Goal: Transaction & Acquisition: Purchase product/service

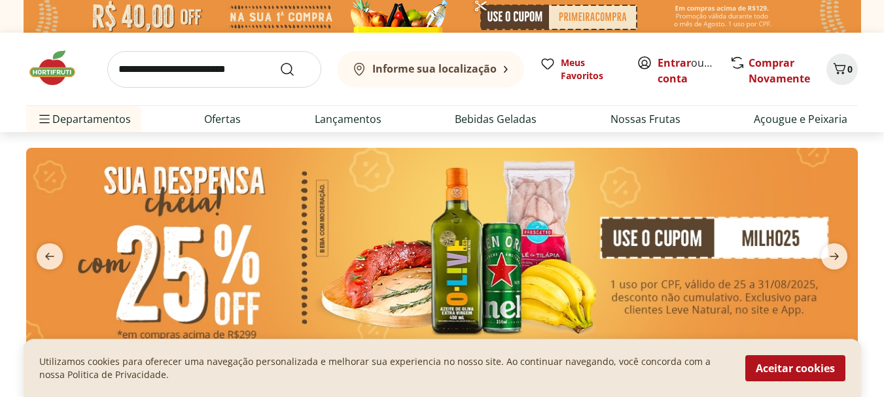
scroll to position [65, 0]
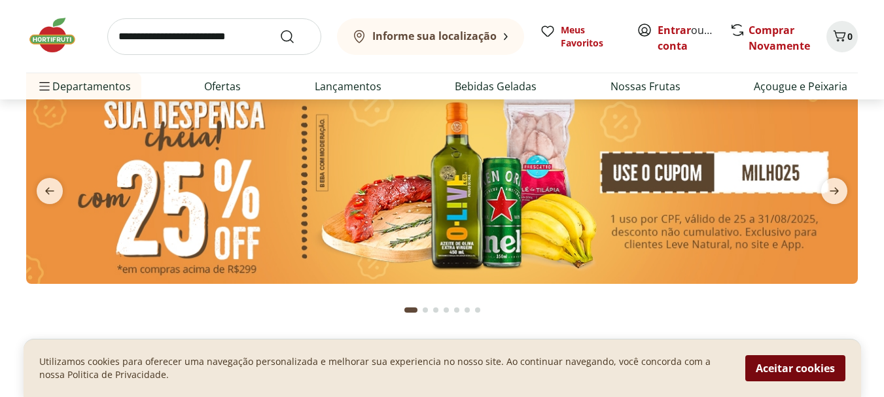
click at [769, 367] on button "Aceitar cookies" at bounding box center [796, 368] width 100 height 26
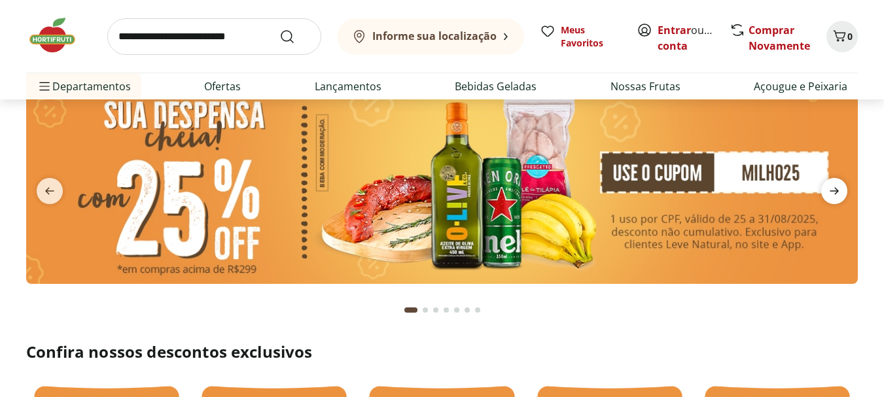
click at [833, 190] on icon "next" at bounding box center [835, 191] width 16 height 16
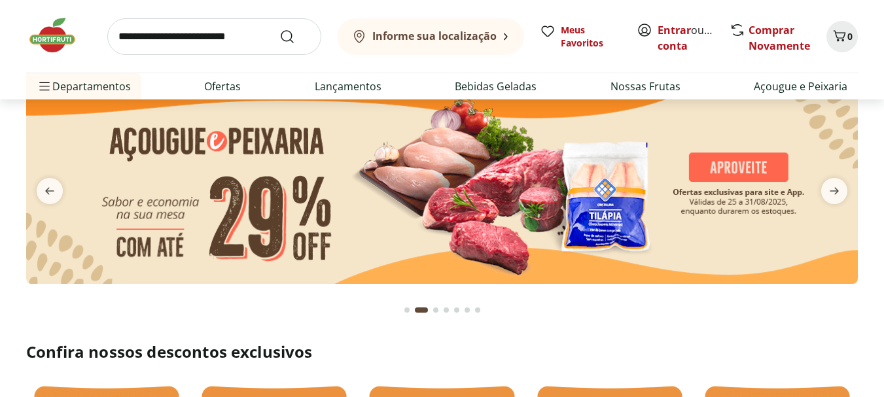
click at [715, 167] on img at bounding box center [442, 183] width 832 height 202
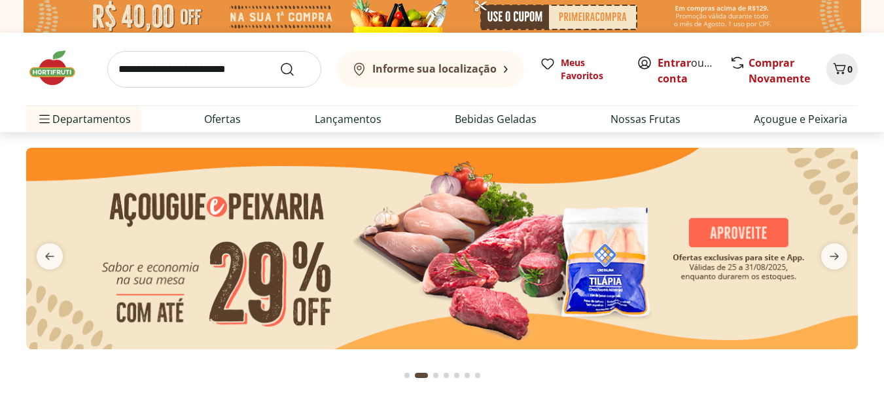
select select "**********"
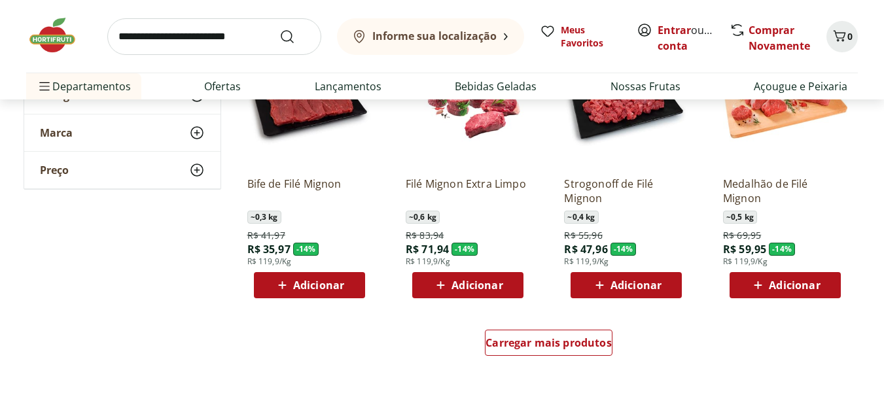
scroll to position [785, 0]
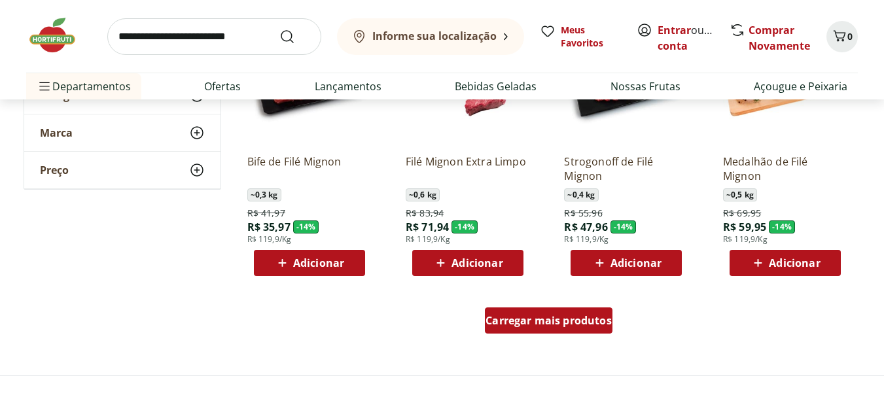
click at [540, 321] on span "Carregar mais produtos" at bounding box center [549, 320] width 126 height 10
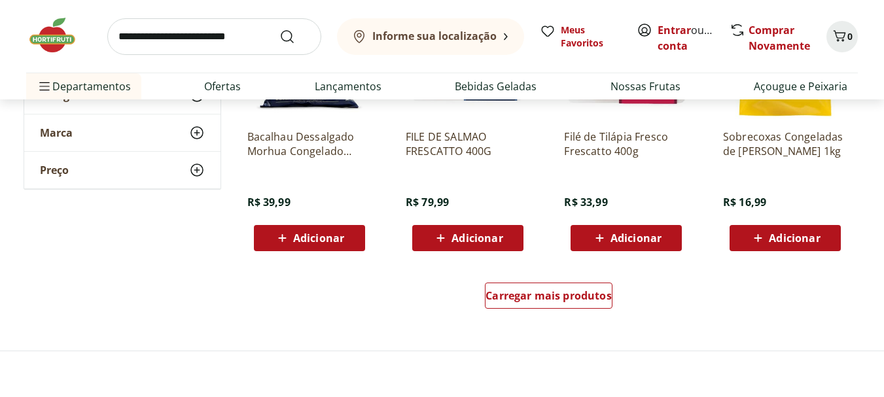
scroll to position [1702, 0]
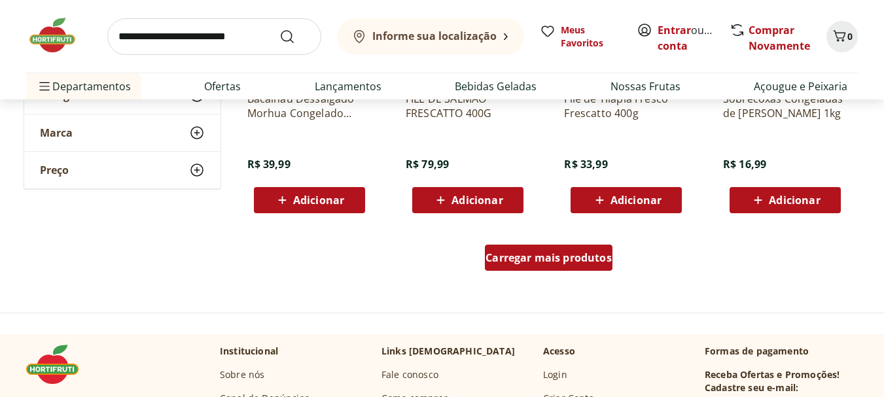
click at [579, 259] on span "Carregar mais produtos" at bounding box center [549, 258] width 126 height 10
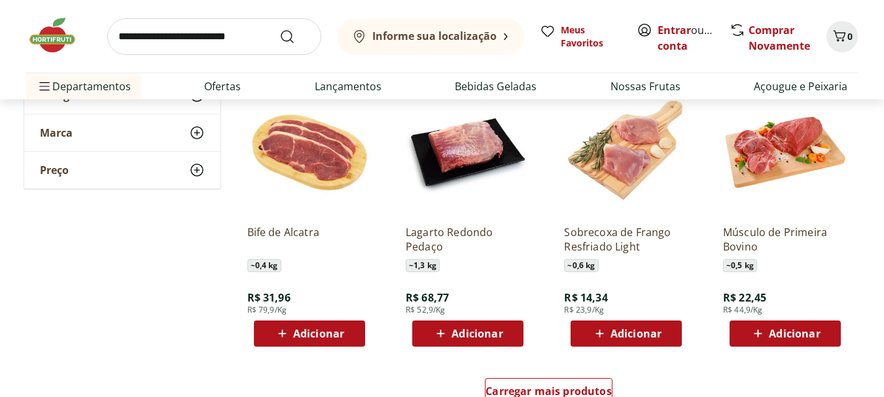
scroll to position [2487, 0]
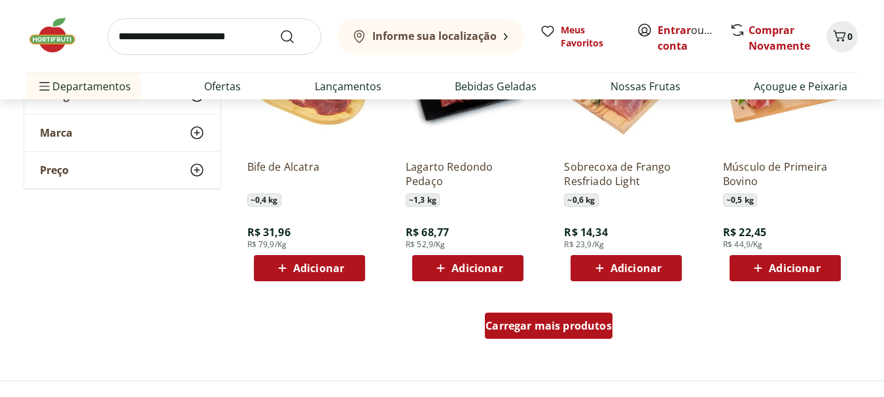
click at [554, 325] on span "Carregar mais produtos" at bounding box center [549, 326] width 126 height 10
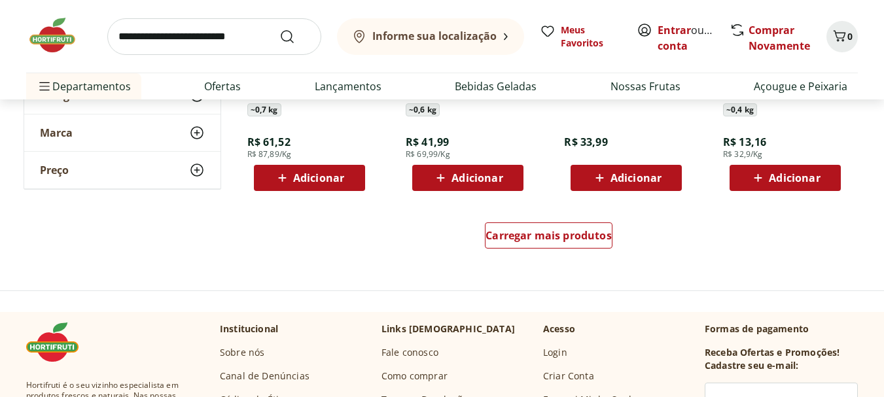
scroll to position [3469, 0]
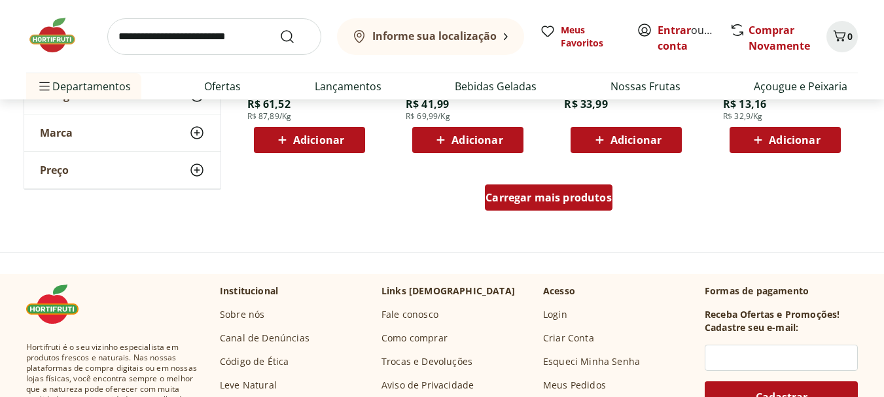
click at [564, 208] on div "Carregar mais produtos" at bounding box center [549, 198] width 128 height 26
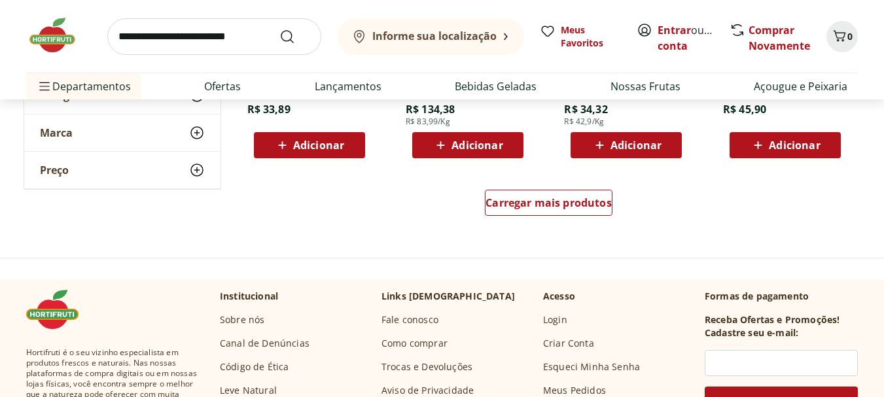
scroll to position [4320, 0]
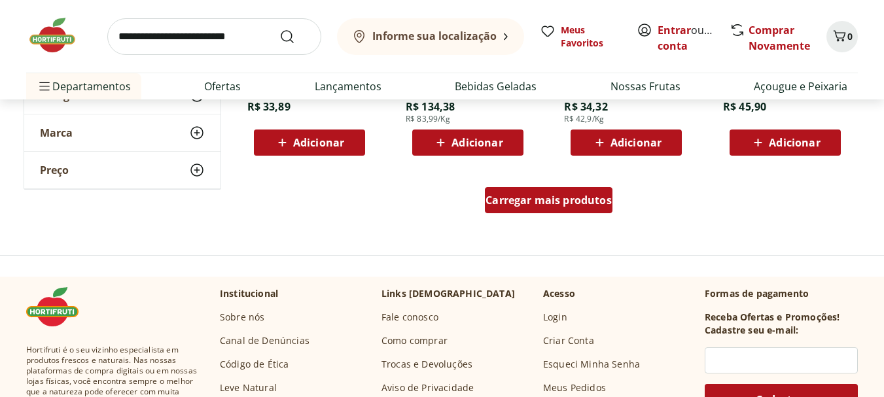
click at [541, 206] on span "Carregar mais produtos" at bounding box center [549, 200] width 126 height 10
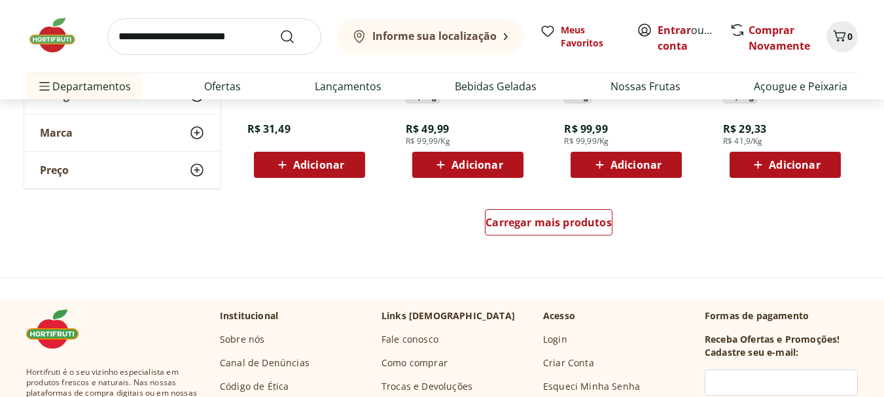
scroll to position [5171, 0]
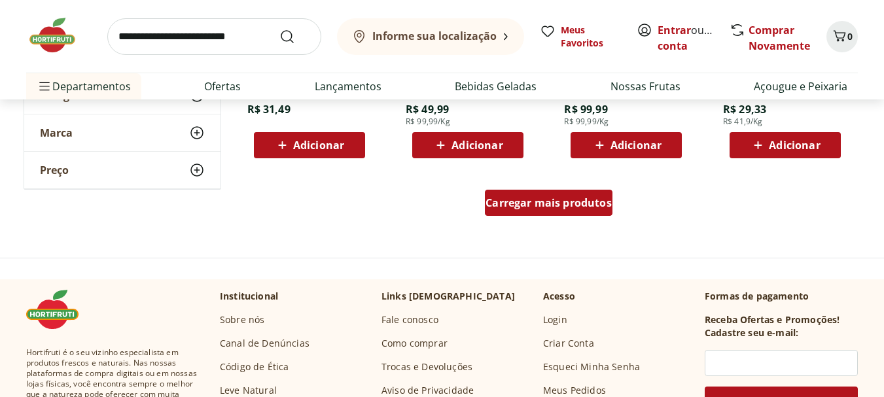
click at [531, 206] on span "Carregar mais produtos" at bounding box center [549, 203] width 126 height 10
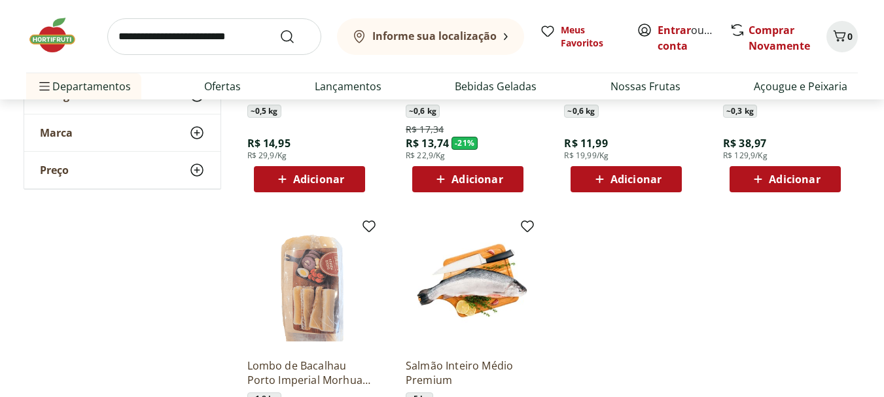
scroll to position [5629, 0]
